Goal: Navigation & Orientation: Find specific page/section

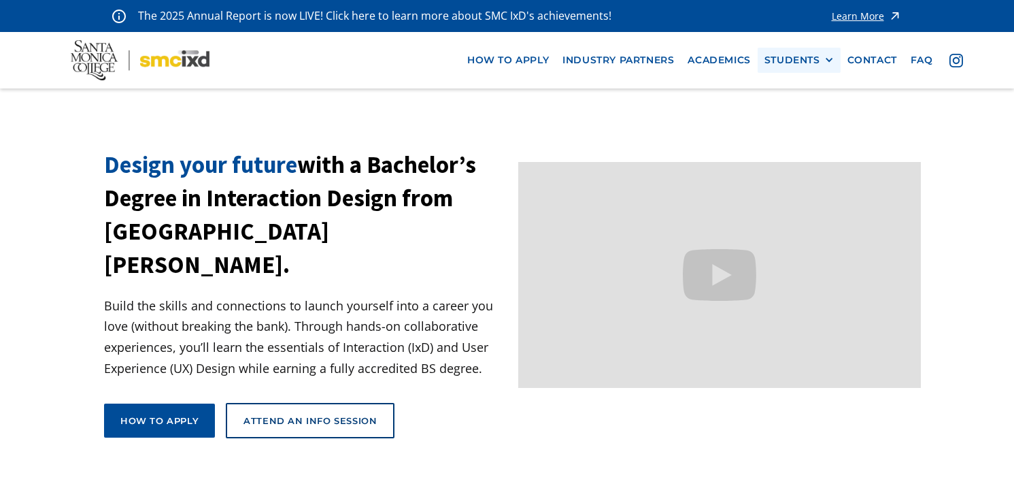
click at [785, 64] on div "STUDENTS" at bounding box center [793, 60] width 56 height 12
click at [792, 111] on link "Current Students" at bounding box center [826, 110] width 122 height 25
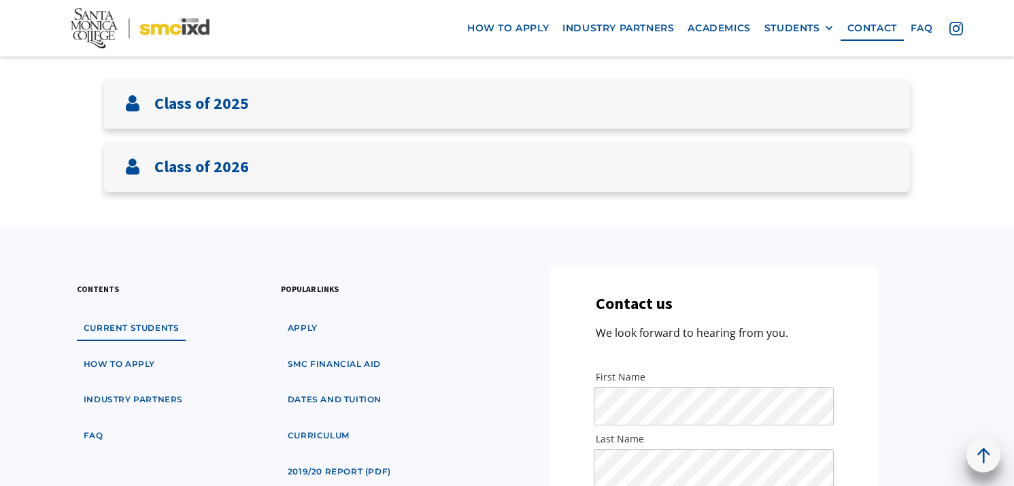
scroll to position [286, 0]
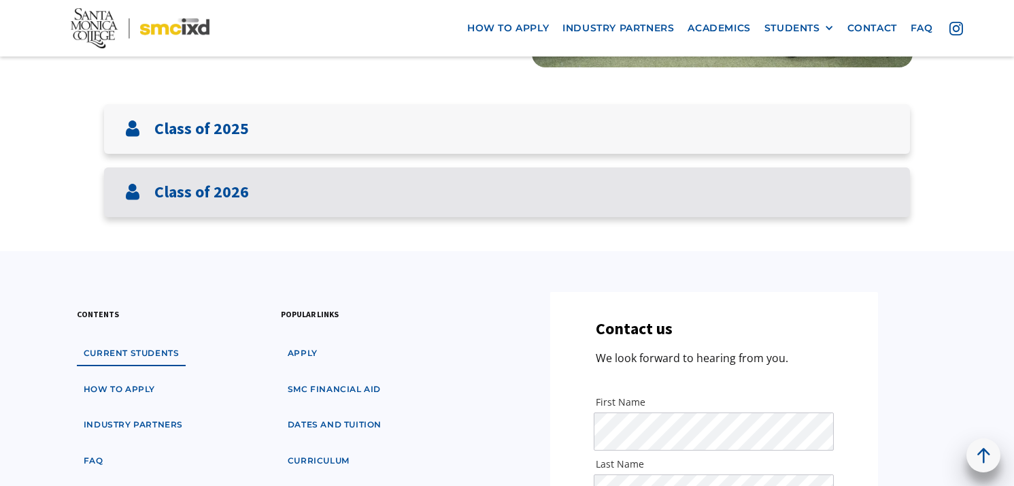
click at [703, 191] on div "Class of 2026" at bounding box center [507, 192] width 806 height 50
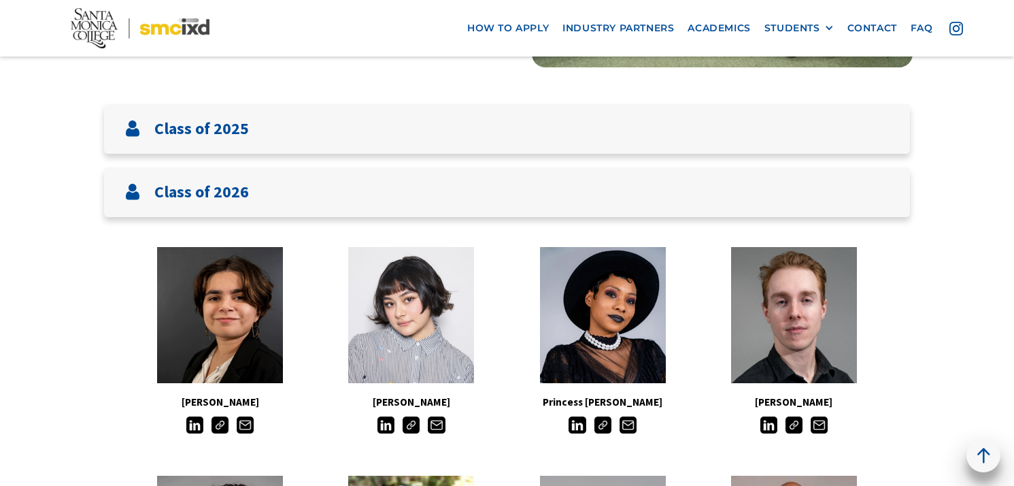
click at [597, 430] on img at bounding box center [603, 424] width 17 height 17
